Goal: Find specific fact: Find specific fact

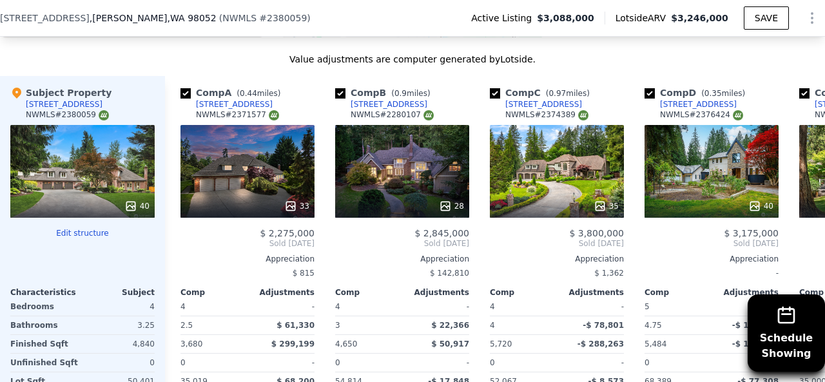
scroll to position [1337, 0]
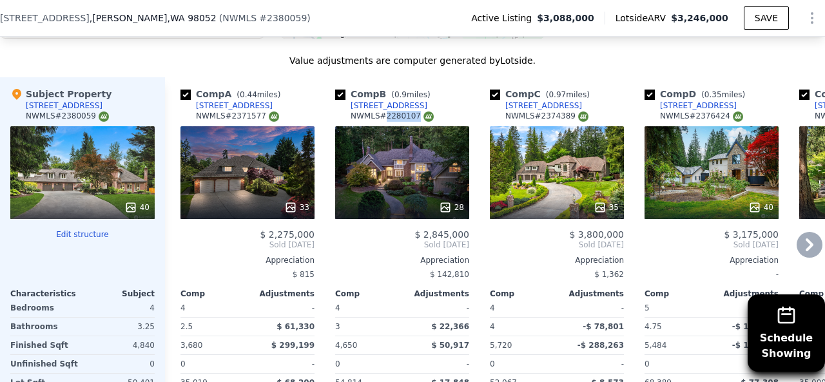
drag, startPoint x: 384, startPoint y: 119, endPoint x: 409, endPoint y: 119, distance: 24.5
click at [409, 119] on div "NWMLS # 2280107" at bounding box center [392, 116] width 83 height 11
copy div "2280107"
drag, startPoint x: 383, startPoint y: 122, endPoint x: 408, endPoint y: 122, distance: 25.1
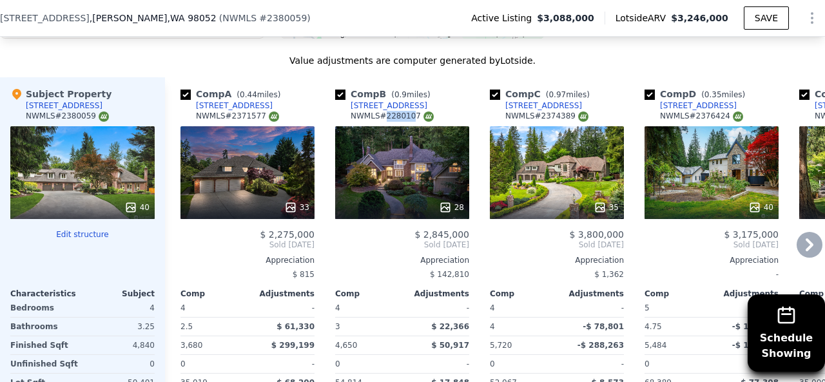
click at [408, 122] on div "NWMLS # 2280107" at bounding box center [392, 116] width 83 height 11
drag, startPoint x: 410, startPoint y: 121, endPoint x: 384, endPoint y: 122, distance: 25.8
click at [384, 122] on div "NWMLS # 2280107" at bounding box center [392, 116] width 83 height 11
copy div "2280107"
click at [799, 250] on icon at bounding box center [810, 245] width 26 height 26
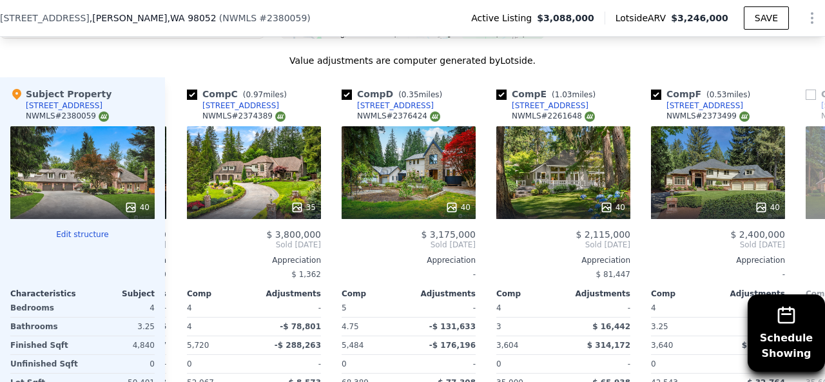
scroll to position [0, 309]
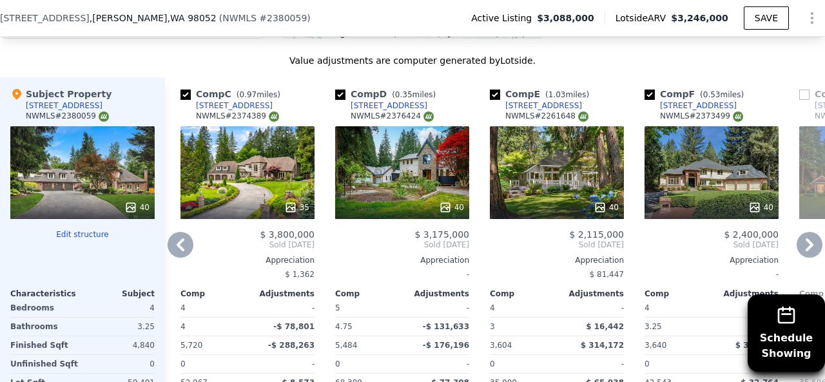
click at [799, 250] on icon at bounding box center [810, 245] width 26 height 26
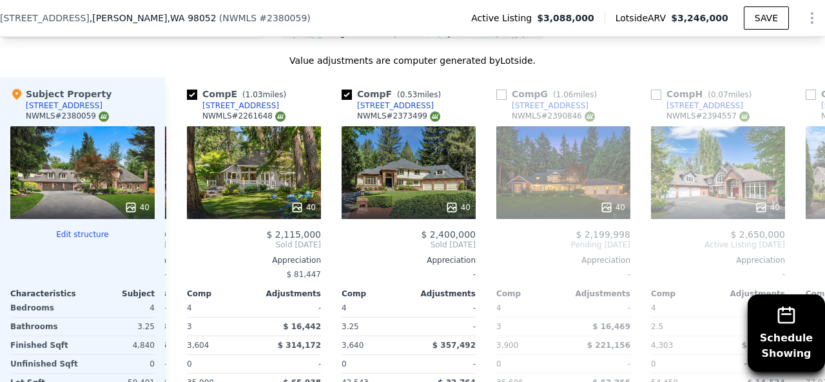
scroll to position [0, 619]
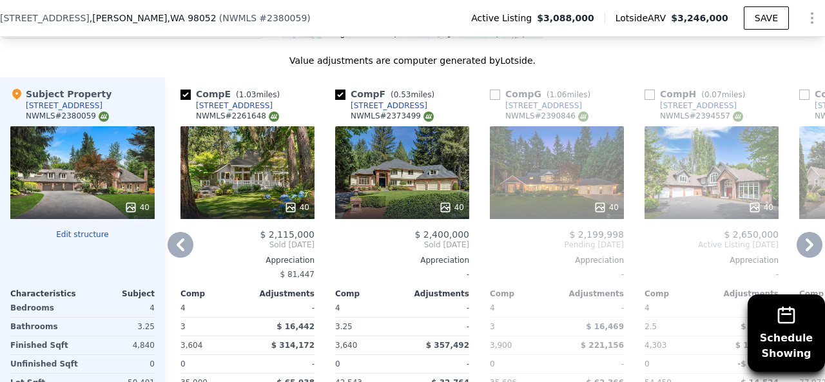
click at [799, 250] on icon at bounding box center [810, 245] width 26 height 26
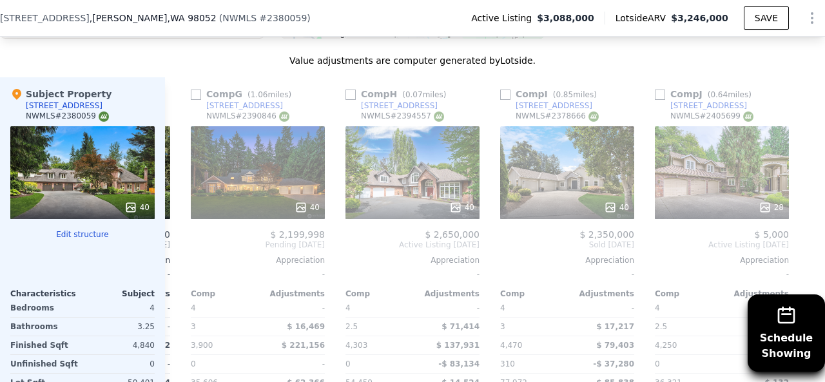
scroll to position [0, 927]
